Goal: Complete application form

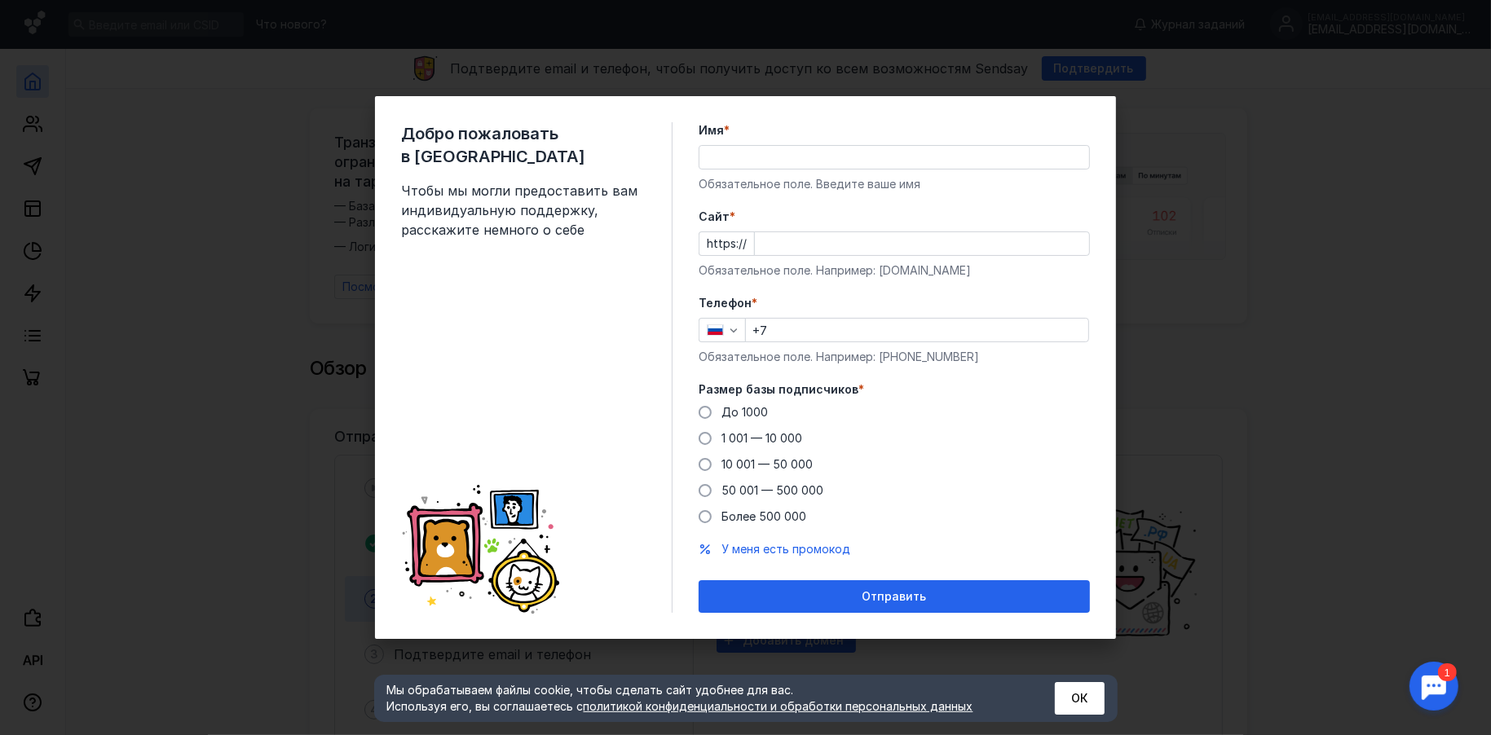
click at [801, 163] on input "Имя *" at bounding box center [895, 157] width 390 height 23
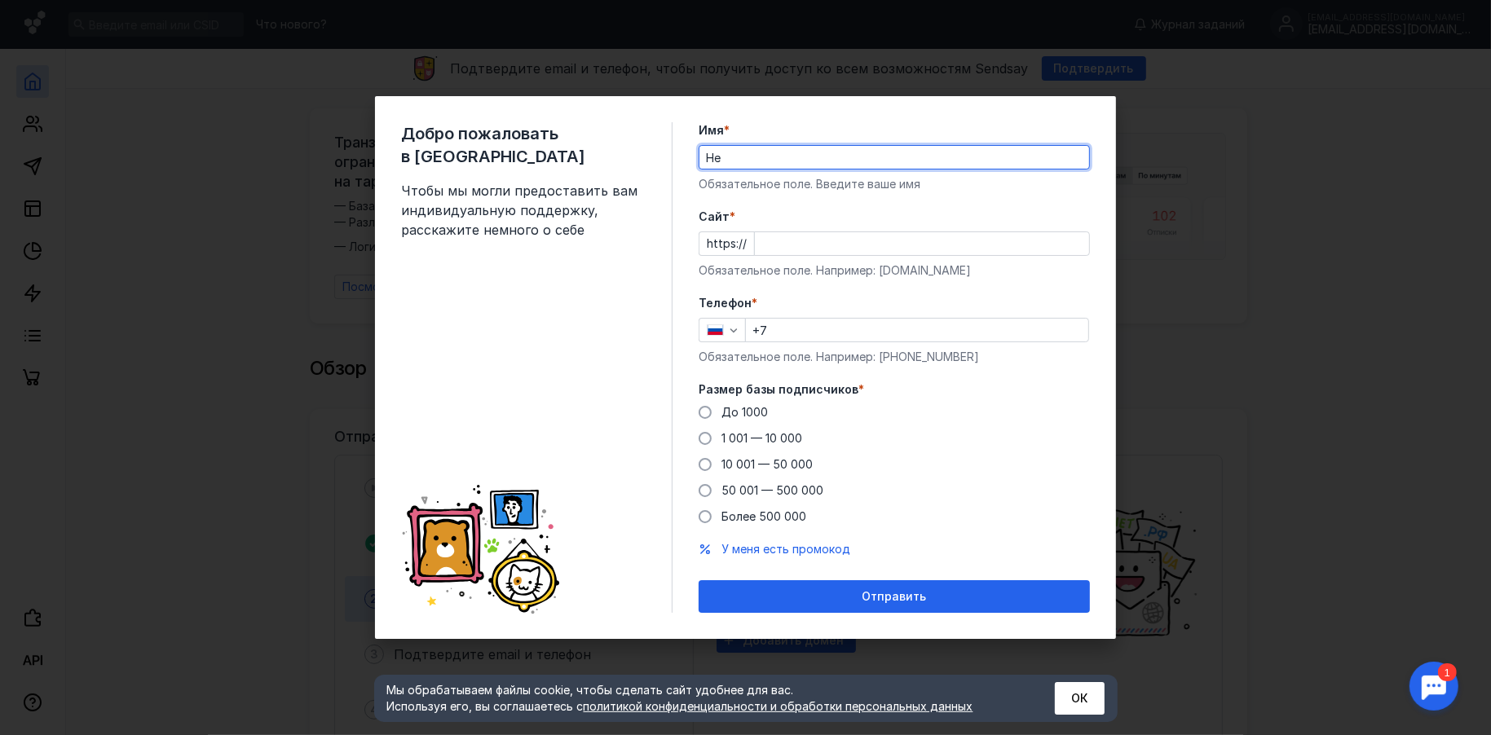
type input "H"
type input "П"
type input "[PERSON_NAME]"
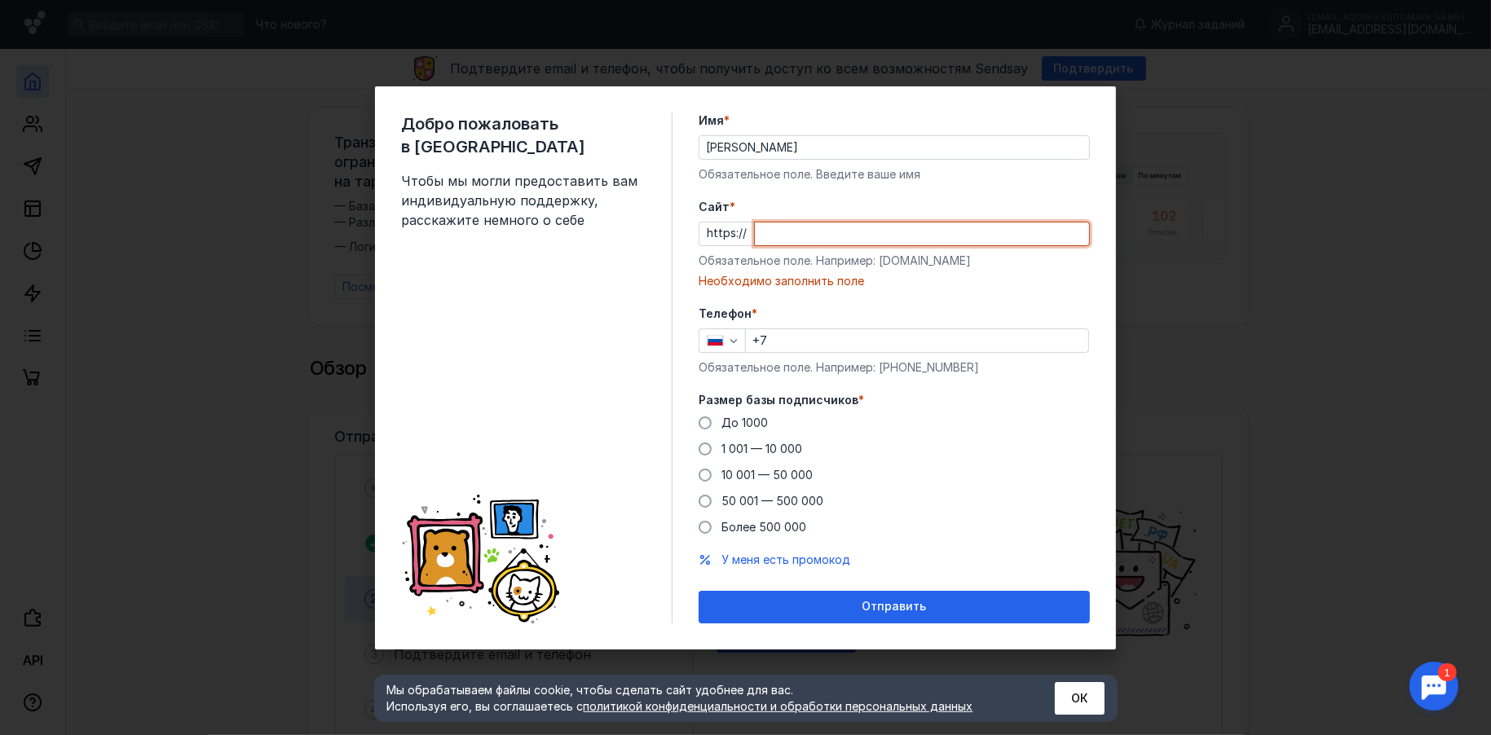
paste input "[DOMAIN_NAME]"
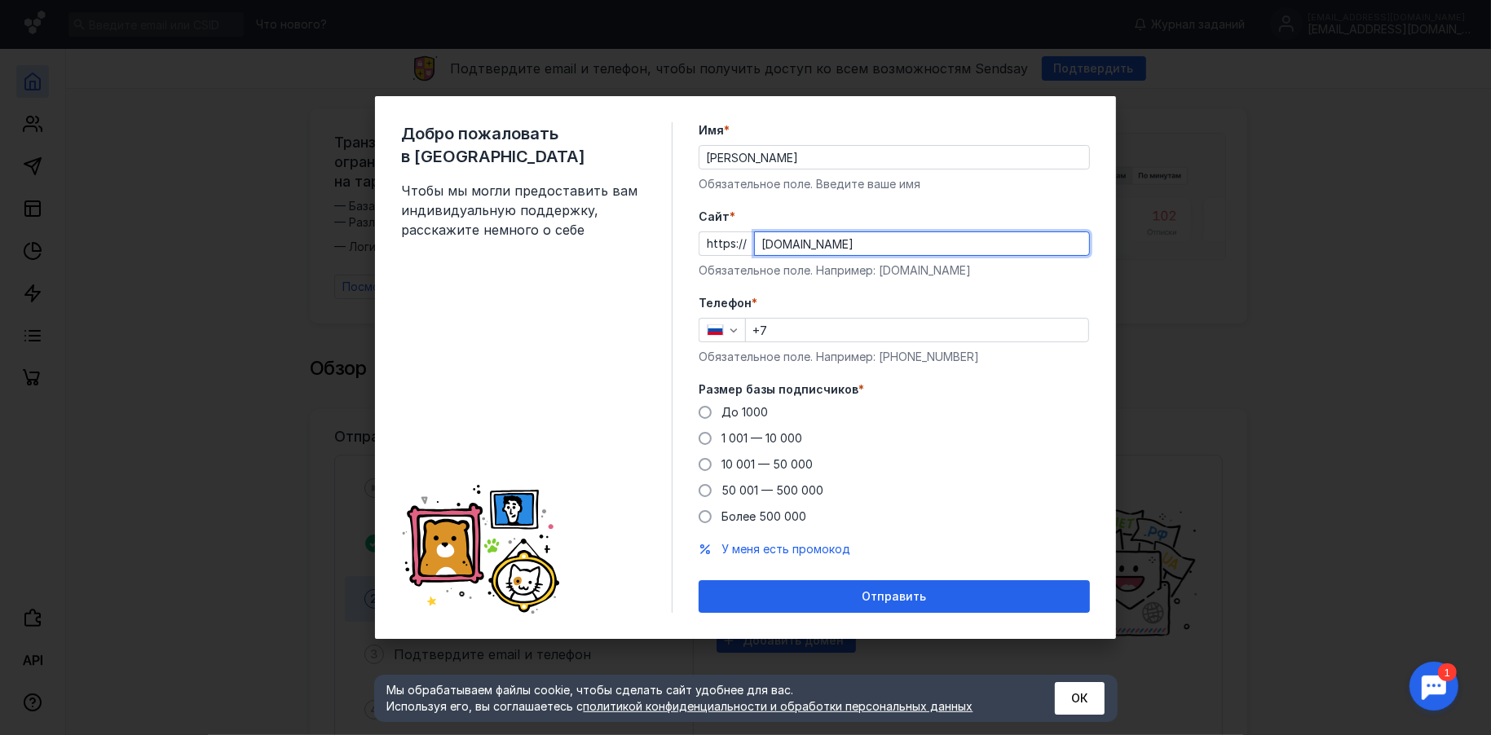
type input "[DOMAIN_NAME]"
click at [833, 329] on input "+7" at bounding box center [917, 330] width 342 height 23
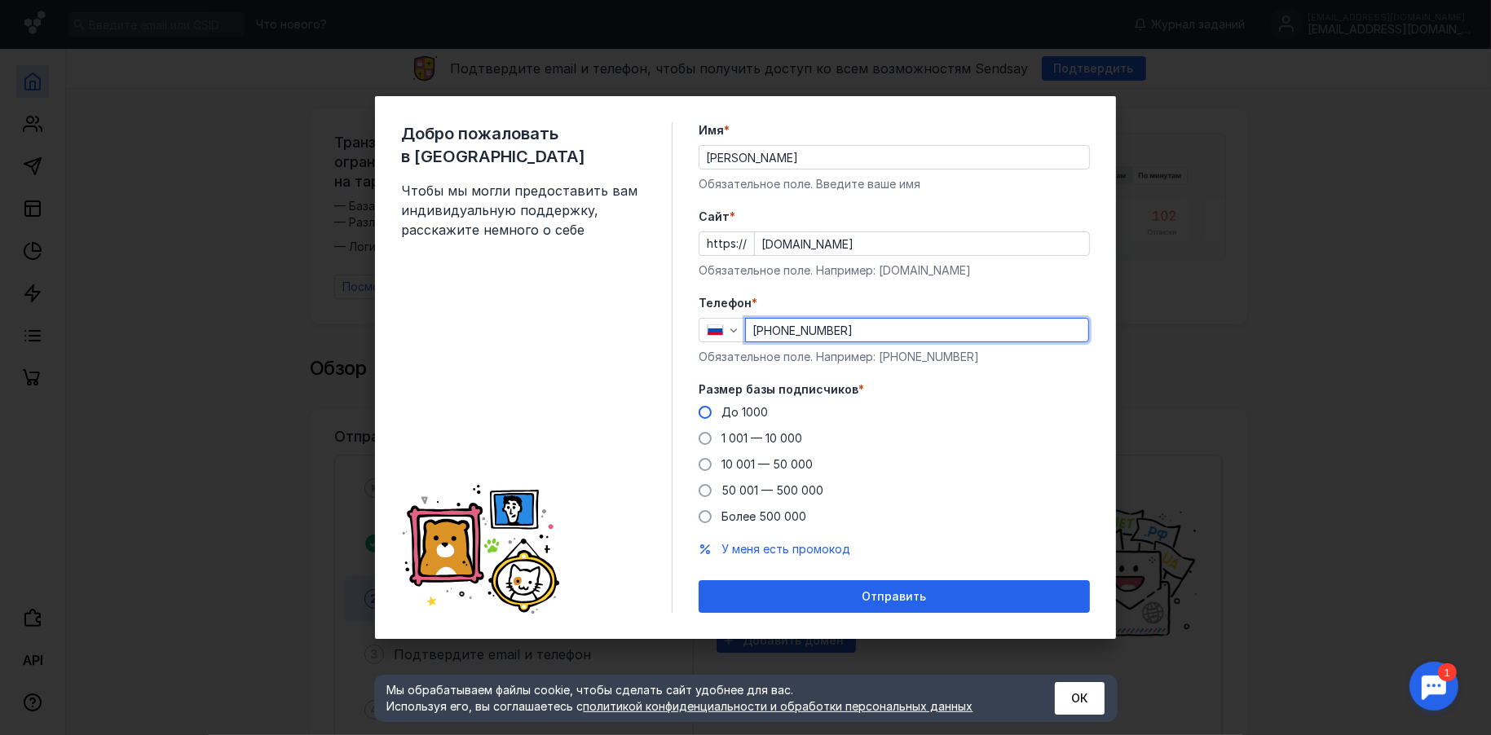
type input "[PHONE_NUMBER]"
click at [710, 417] on label "До 1000" at bounding box center [733, 412] width 69 height 16
click at [0, 0] on input "До 1000" at bounding box center [0, 0] width 0 height 0
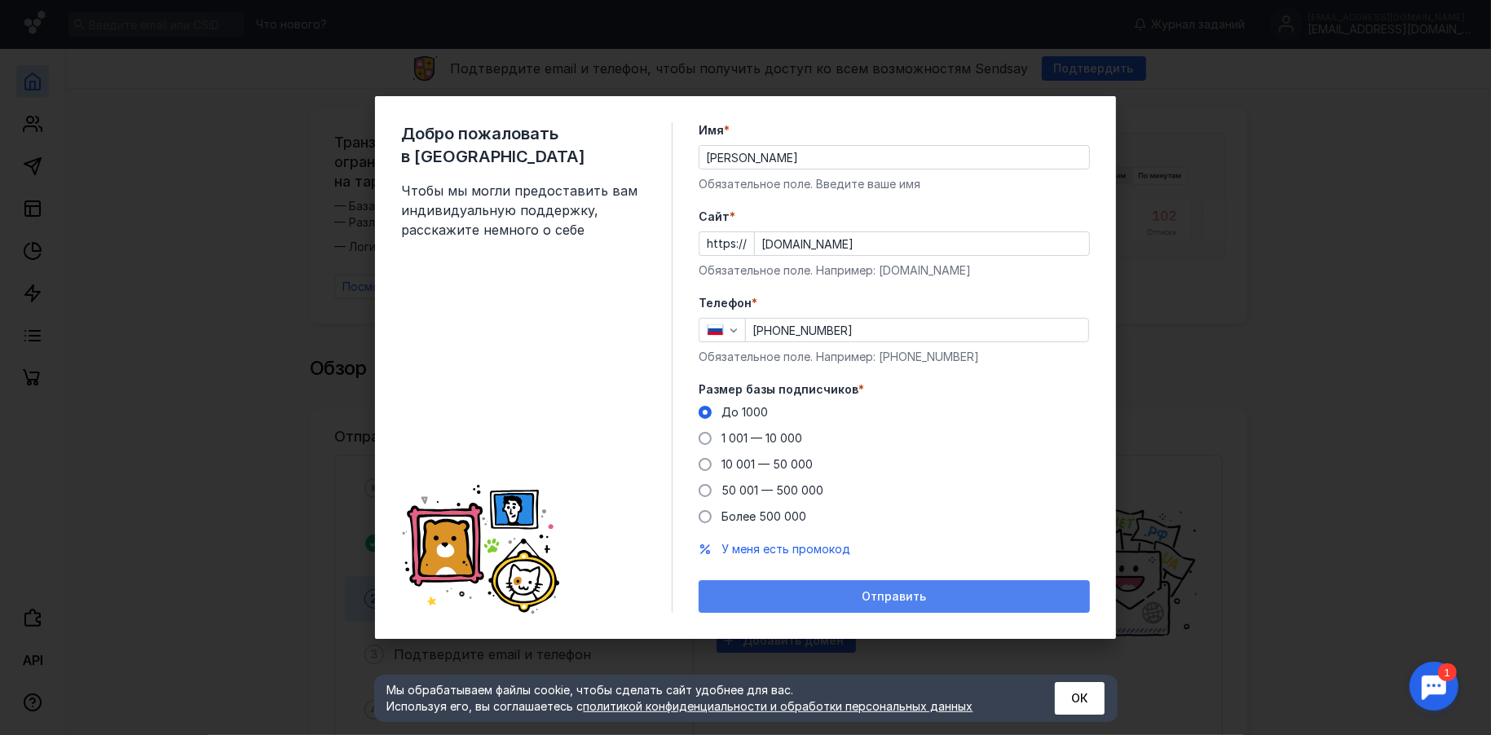
click at [938, 596] on div "Отправить" at bounding box center [894, 597] width 375 height 14
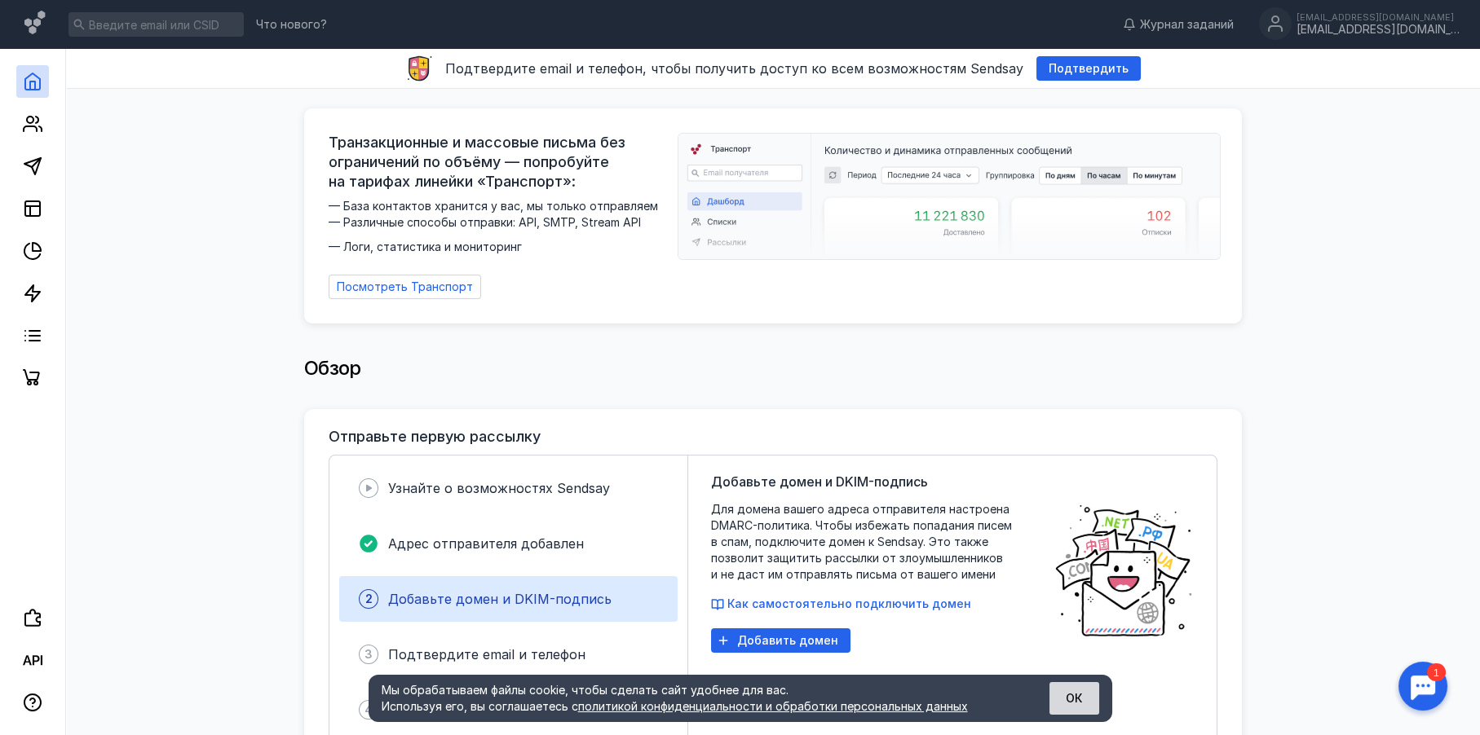
click at [1071, 700] on button "ОК" at bounding box center [1074, 698] width 50 height 33
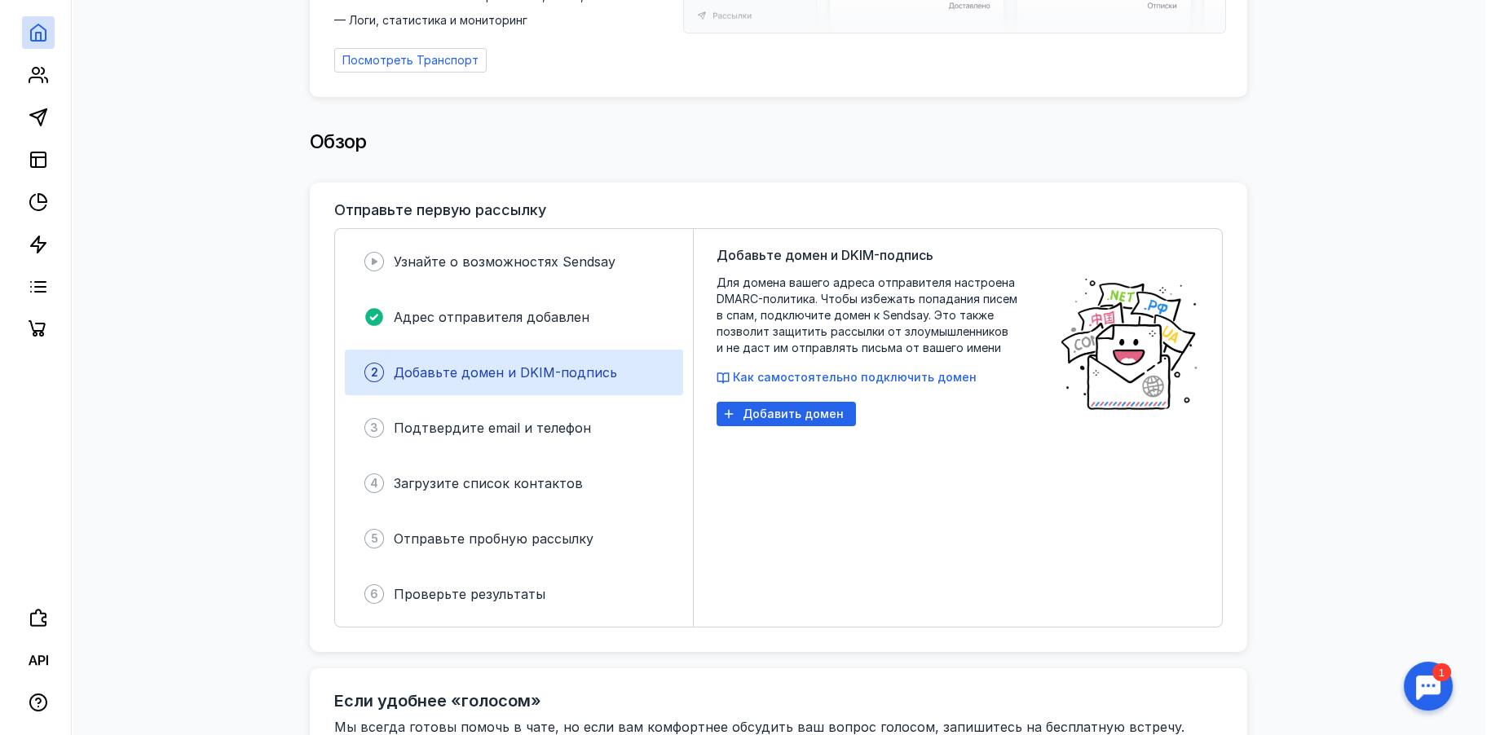
scroll to position [98, 0]
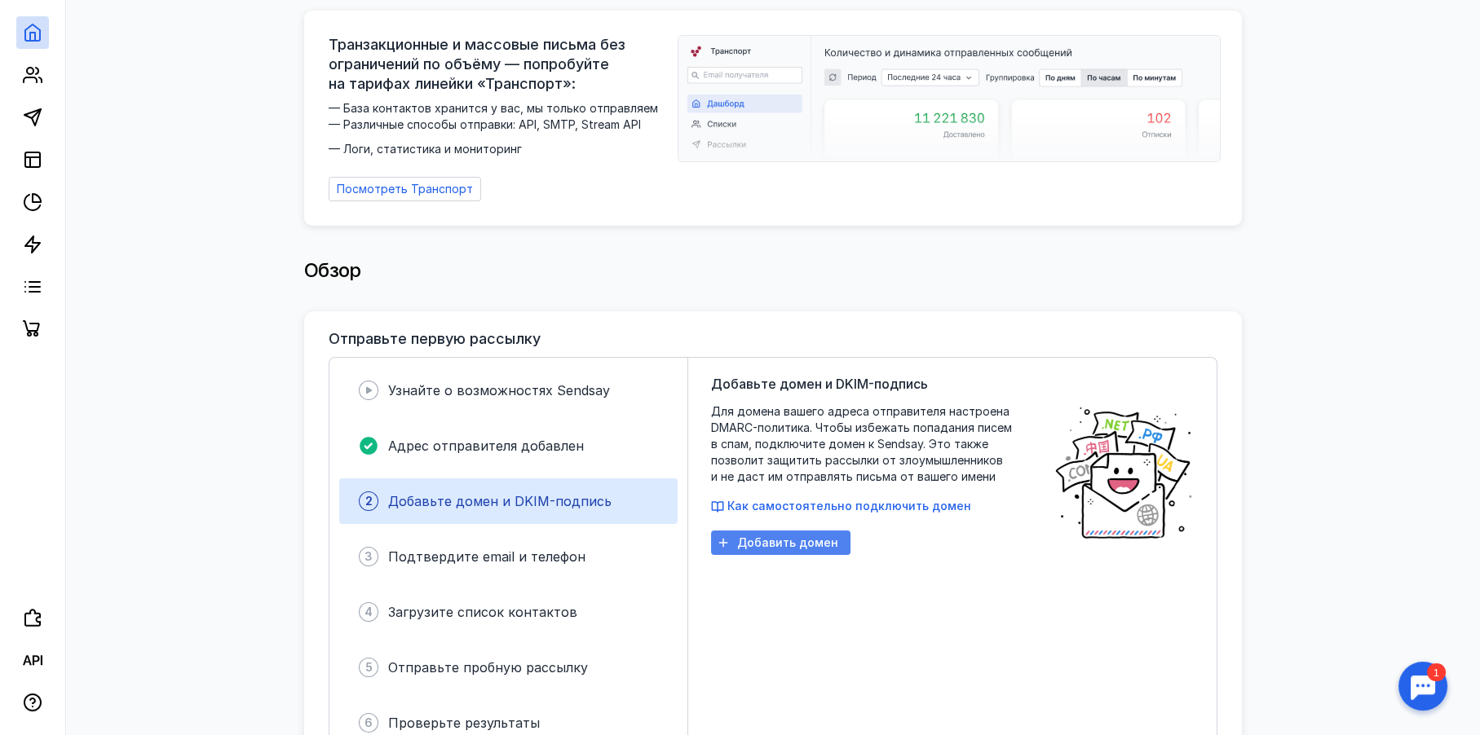
click at [786, 550] on div "Добавить домен" at bounding box center [780, 543] width 139 height 24
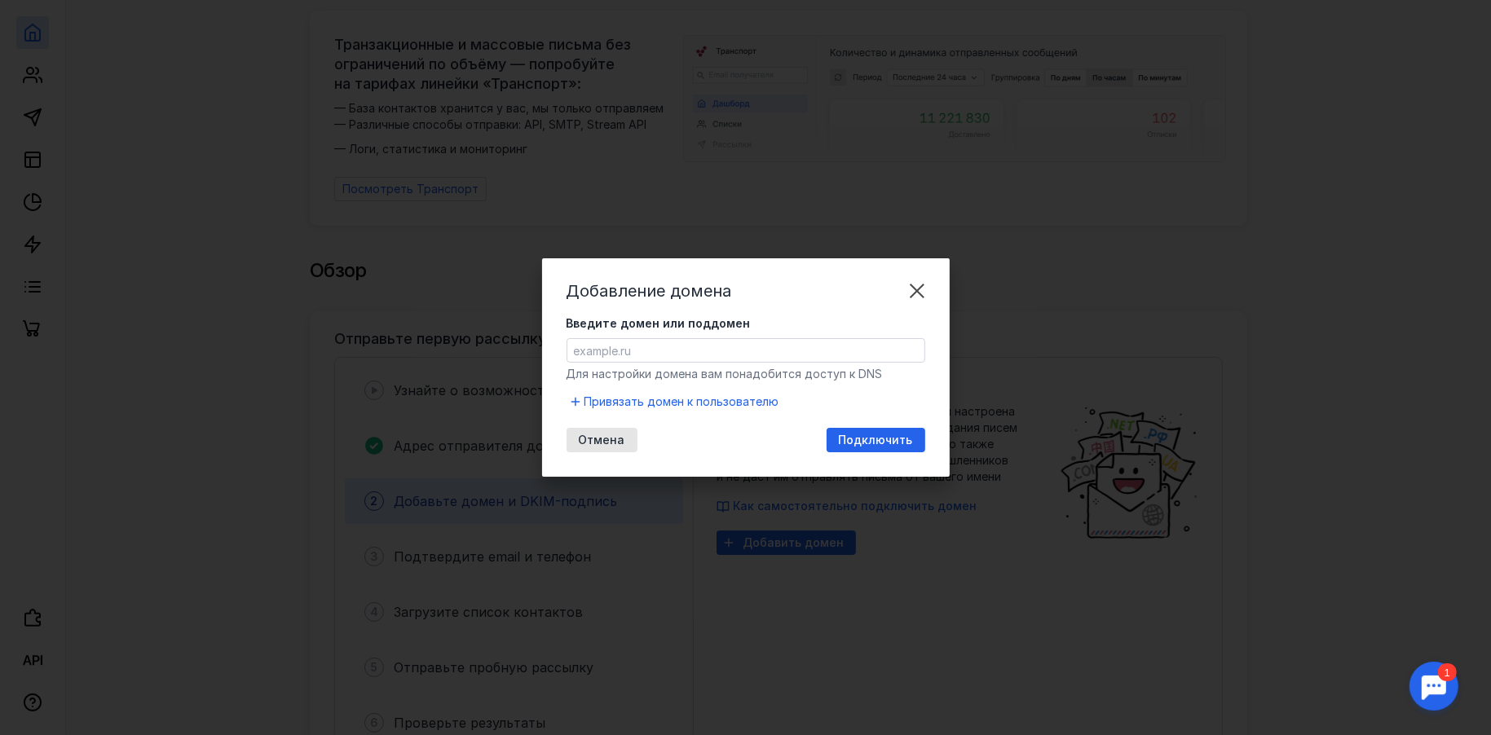
click at [736, 345] on input "Введите домен или поддомен" at bounding box center [745, 350] width 357 height 23
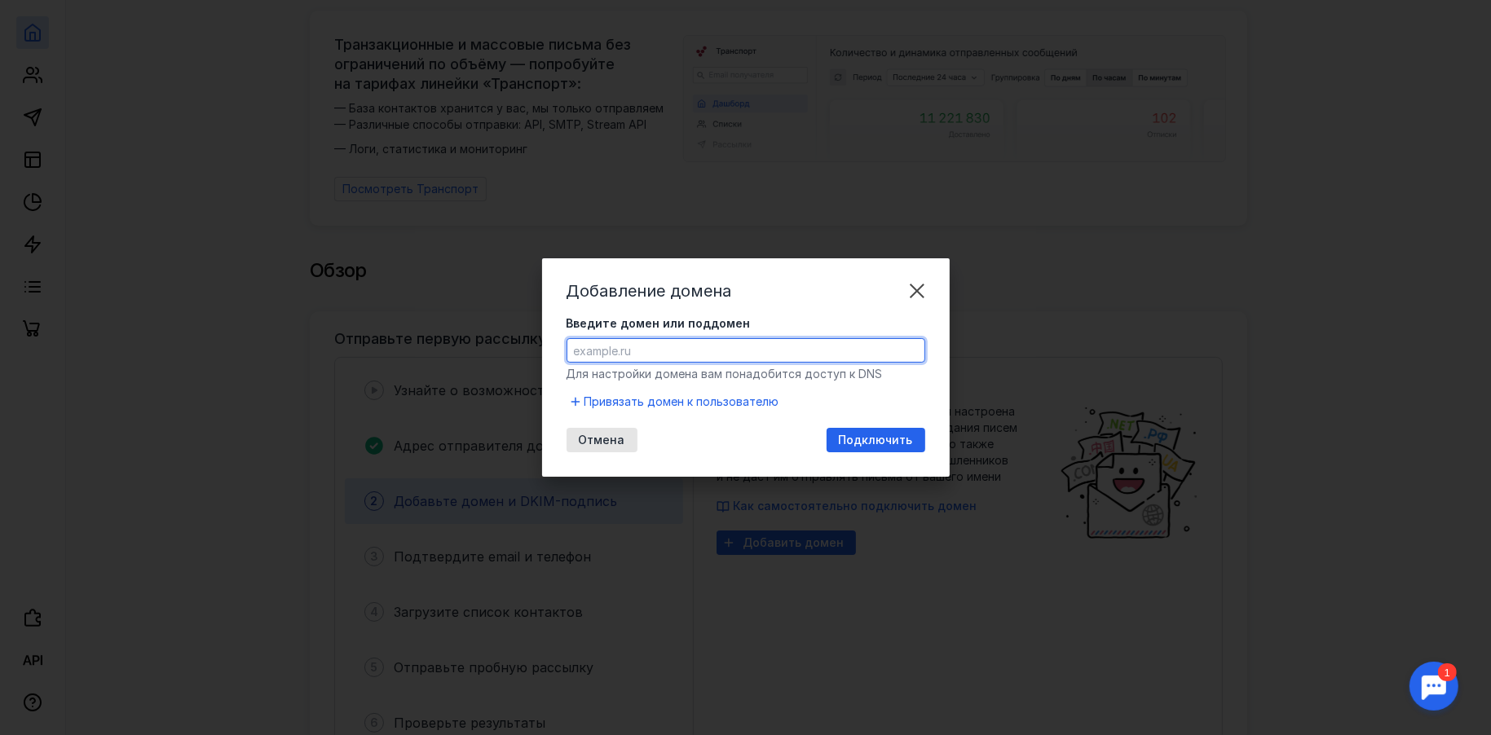
click at [671, 358] on input "Введите домен или поддомен" at bounding box center [745, 350] width 357 height 23
type input "з"
type input "[DOMAIN_NAME]"
click at [871, 435] on span "Подключить" at bounding box center [876, 441] width 74 height 14
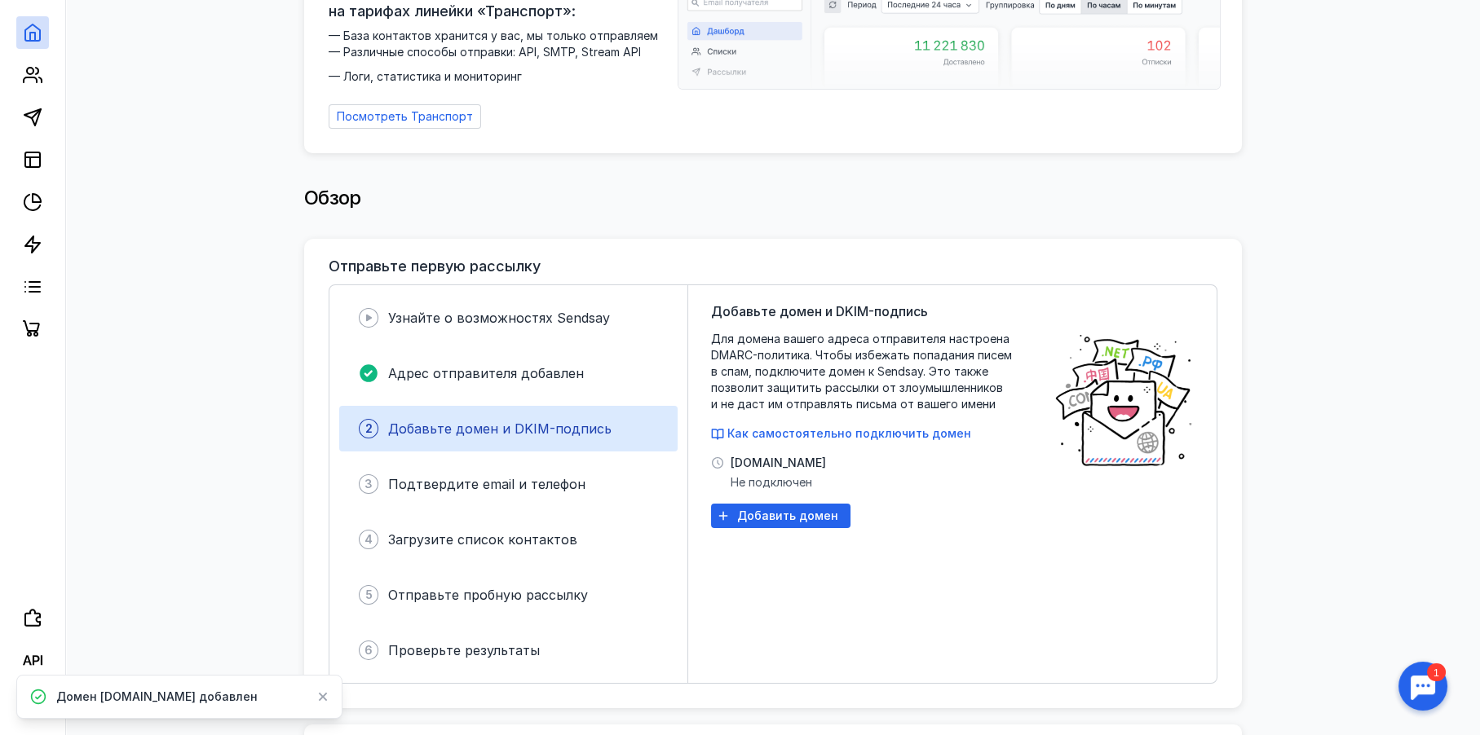
scroll to position [195, 0]
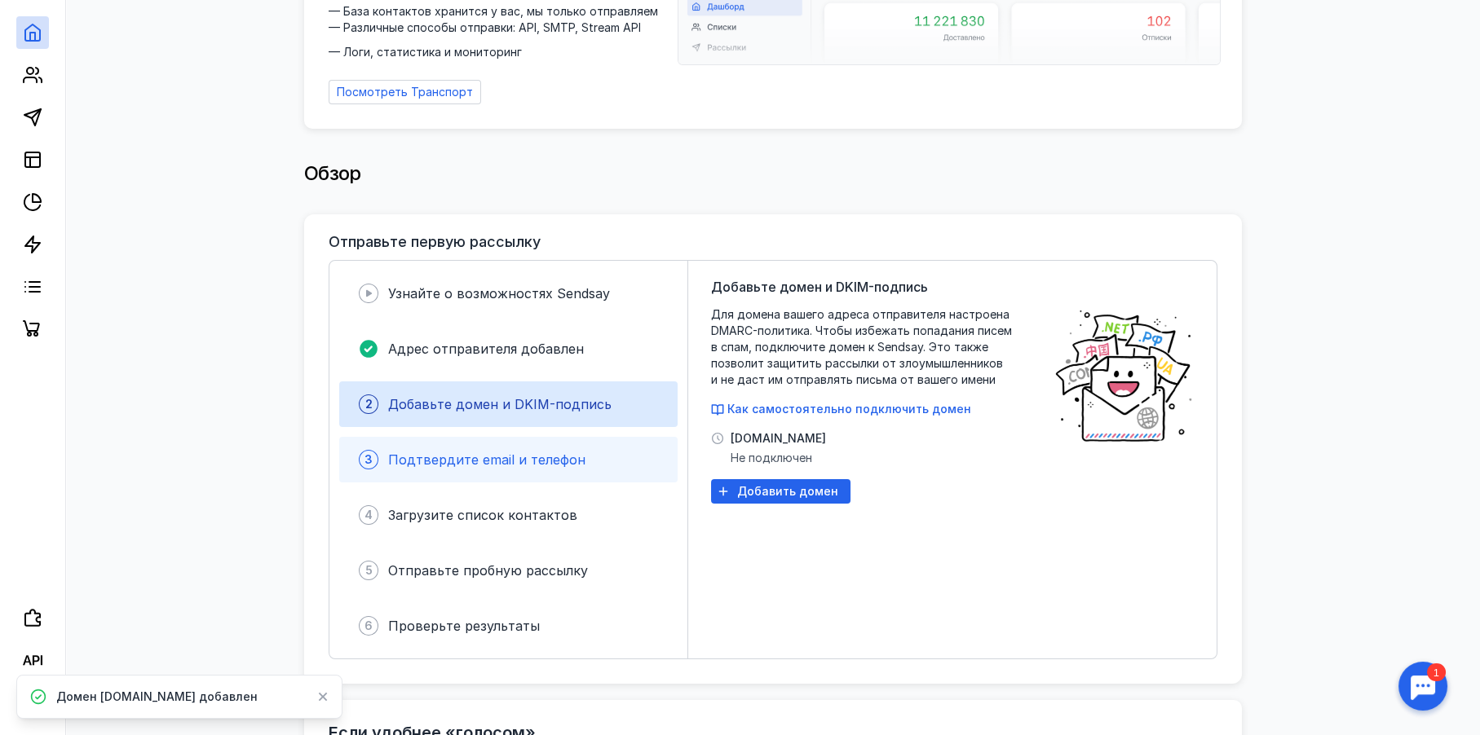
click at [558, 465] on span "Подтвердите email и телефон" at bounding box center [486, 460] width 197 height 16
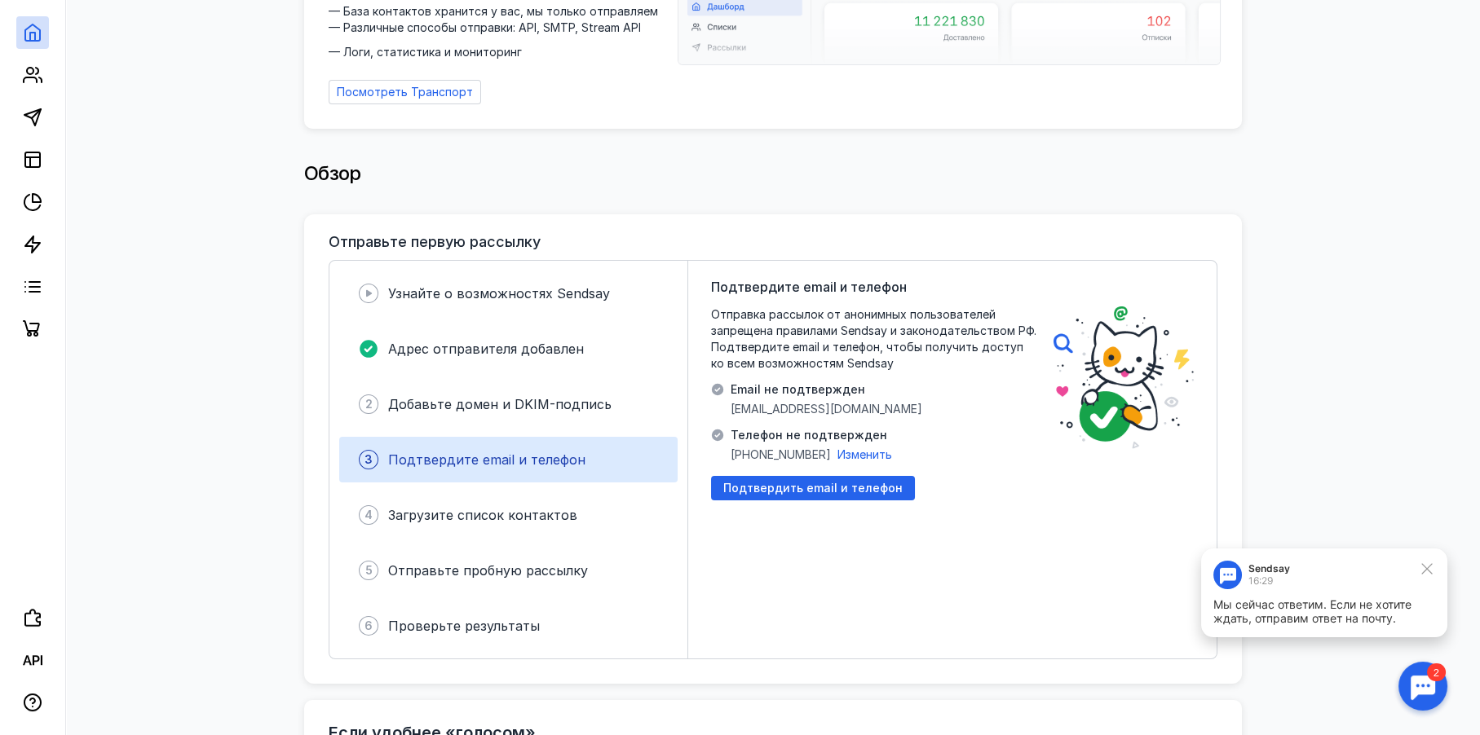
scroll to position [0, 0]
